Goal: Check status

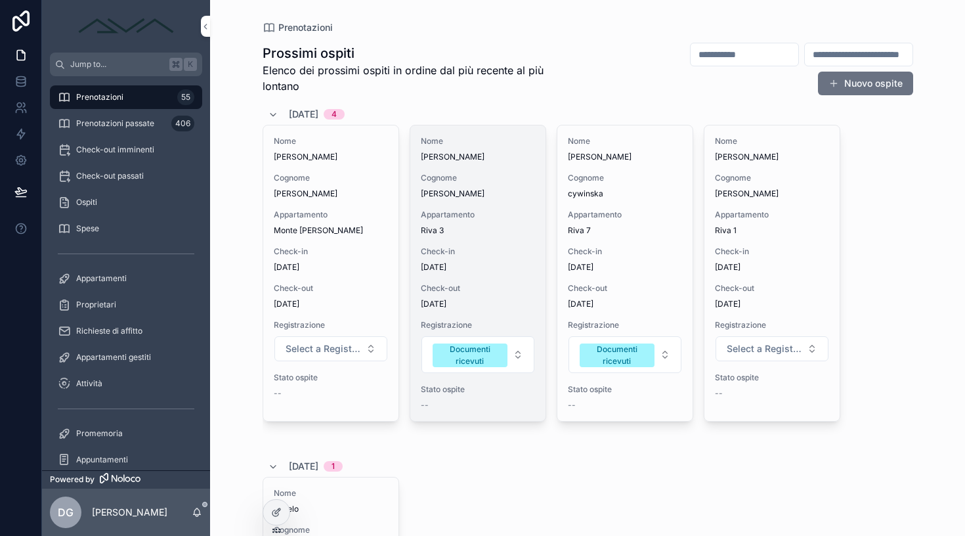
click at [509, 257] on div "Check-in 12/10/2025" at bounding box center [478, 259] width 114 height 26
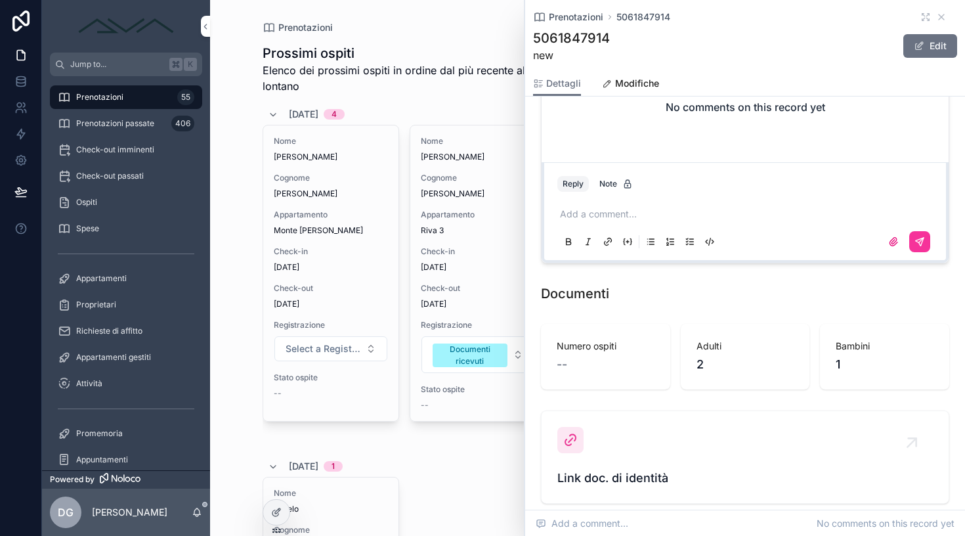
scroll to position [1129, 0]
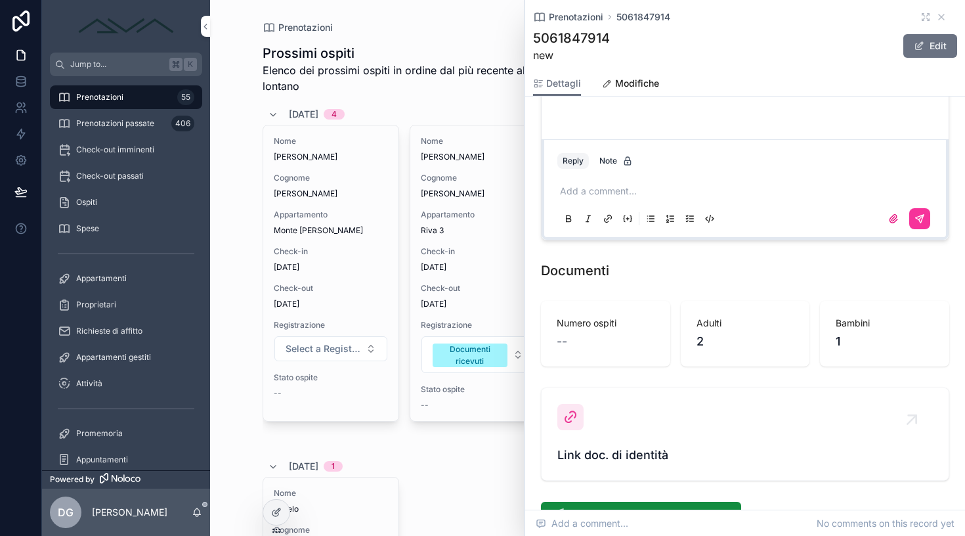
click at [594, 427] on div "Link doc. di identità" at bounding box center [745, 434] width 376 height 60
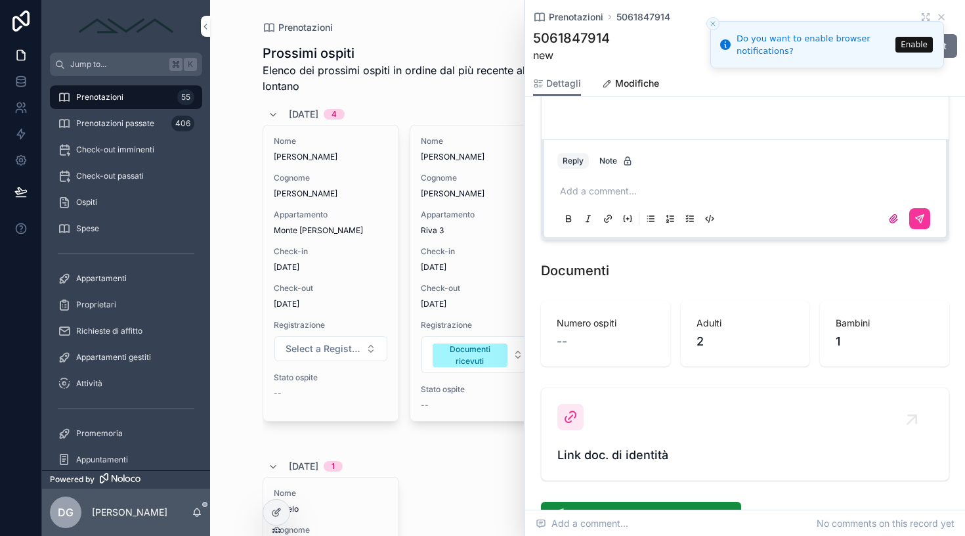
click at [714, 23] on icon "Close toast" at bounding box center [713, 24] width 8 height 8
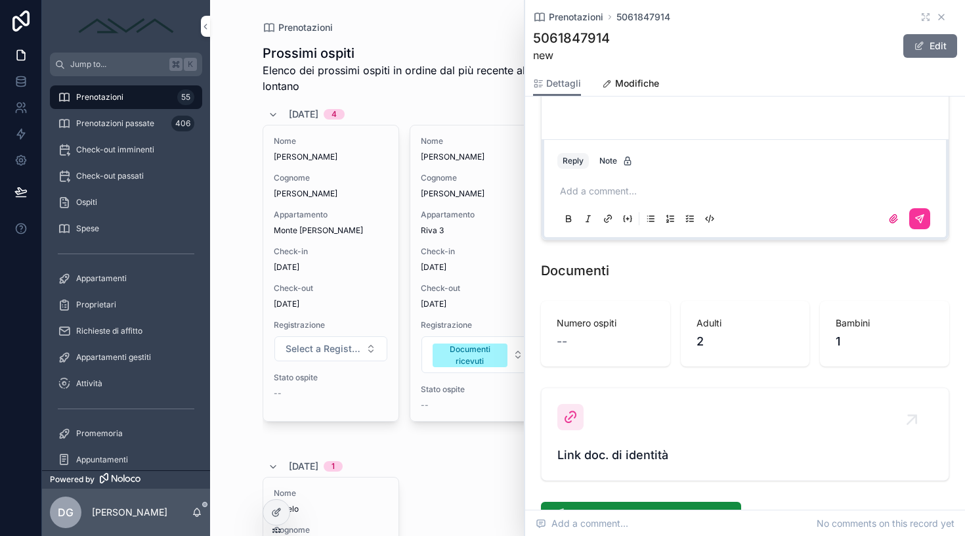
click at [936, 16] on icon "scrollable content" at bounding box center [941, 17] width 11 height 11
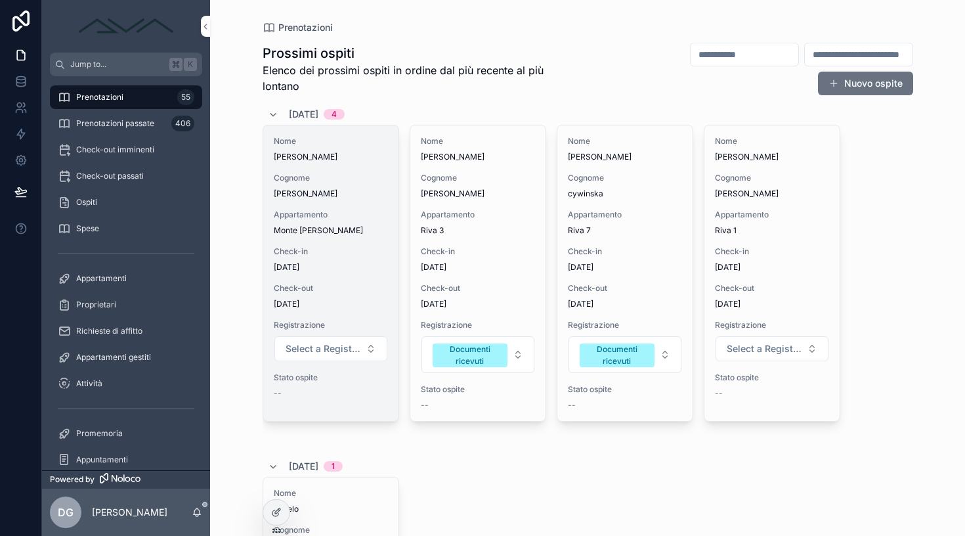
click at [347, 284] on span "Check-out" at bounding box center [331, 288] width 114 height 11
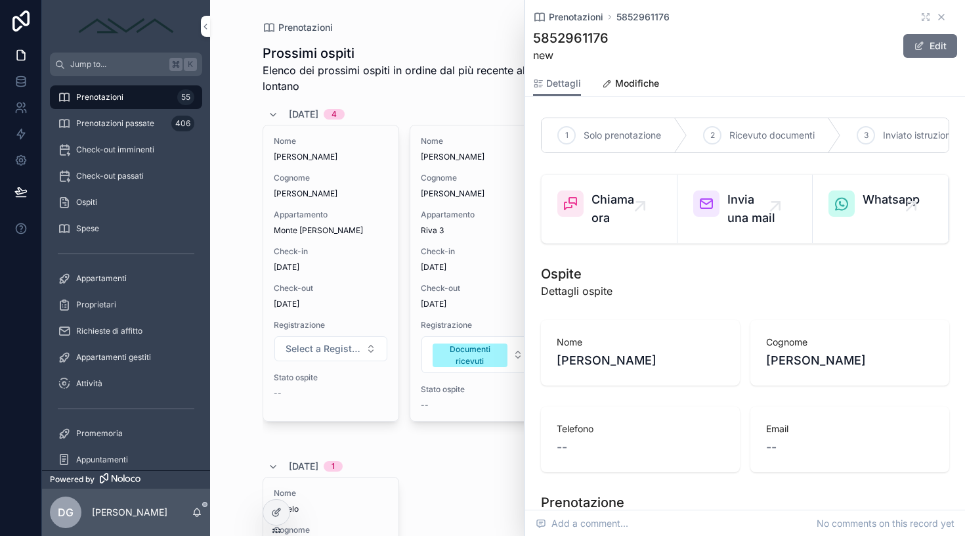
click at [936, 16] on icon "scrollable content" at bounding box center [941, 17] width 11 height 11
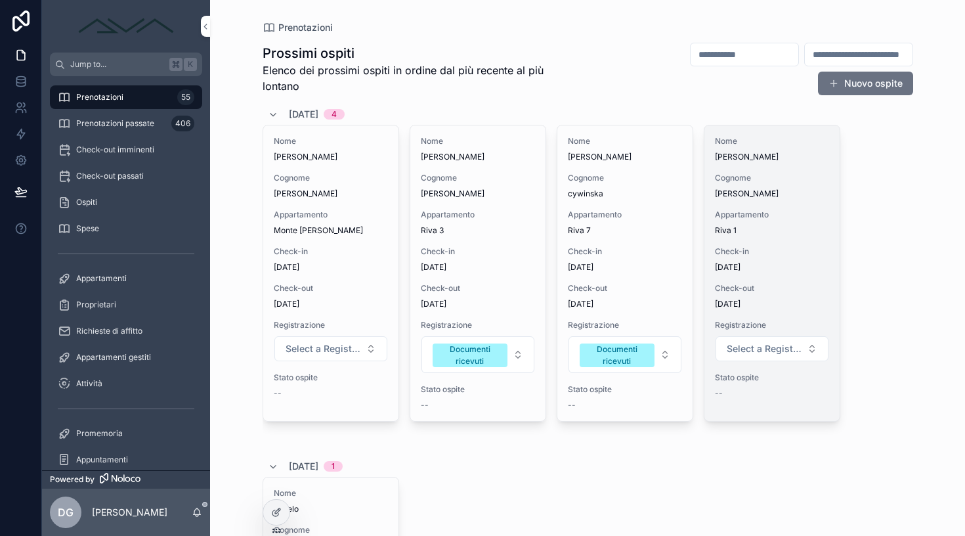
click at [765, 236] on div "Nome Grzegorz Cognome Grubich Appartamento Riva 1 Check-in 12/10/2025 Check-out…" at bounding box center [771, 272] width 135 height 295
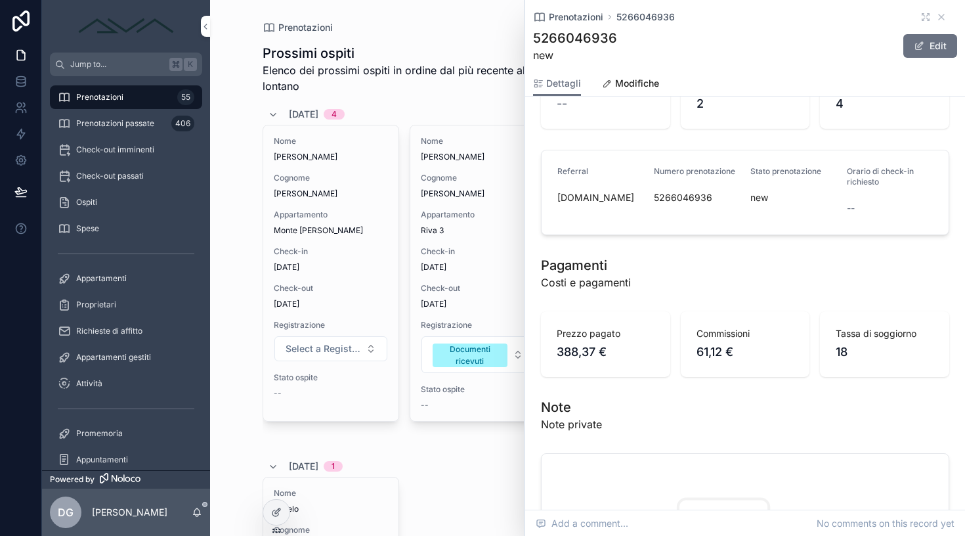
scroll to position [569, 0]
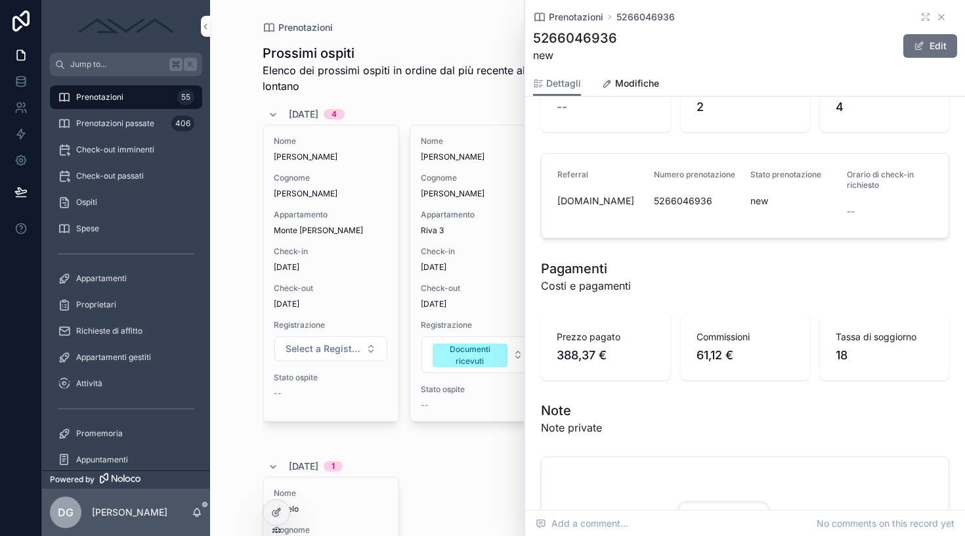
click at [936, 16] on icon "scrollable content" at bounding box center [941, 17] width 11 height 11
